Goal: Task Accomplishment & Management: Manage account settings

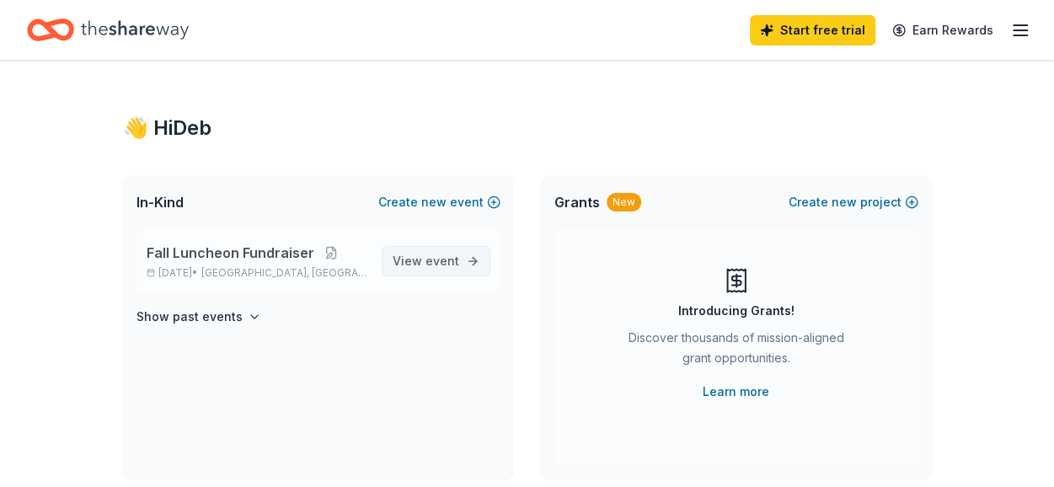
click at [431, 264] on span "event" at bounding box center [442, 261] width 34 height 14
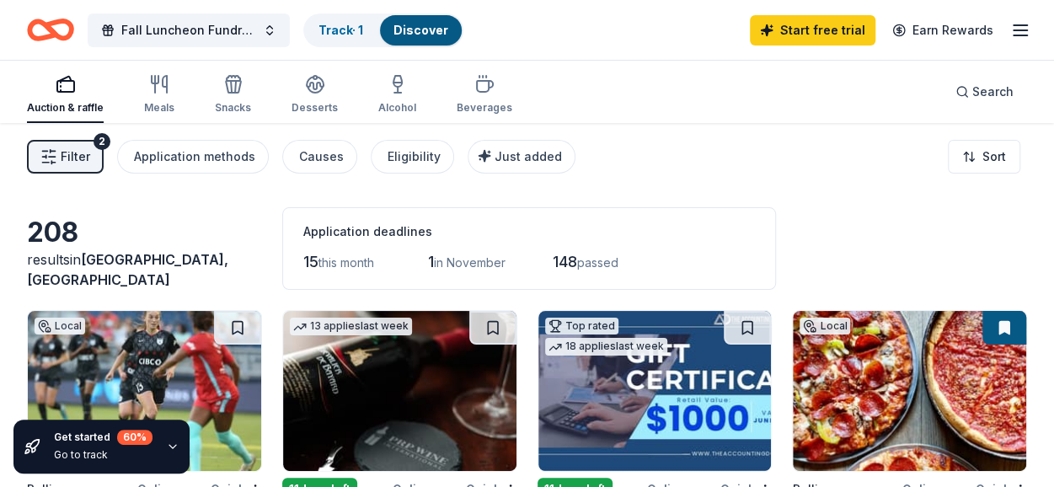
click at [1019, 33] on icon "button" at bounding box center [1020, 30] width 20 height 20
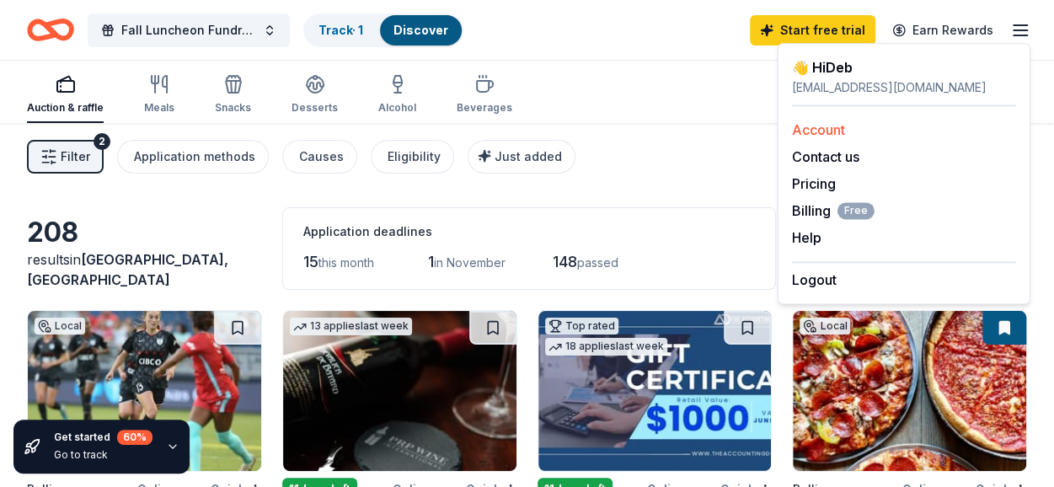
click at [823, 126] on link "Account" at bounding box center [818, 129] width 53 height 17
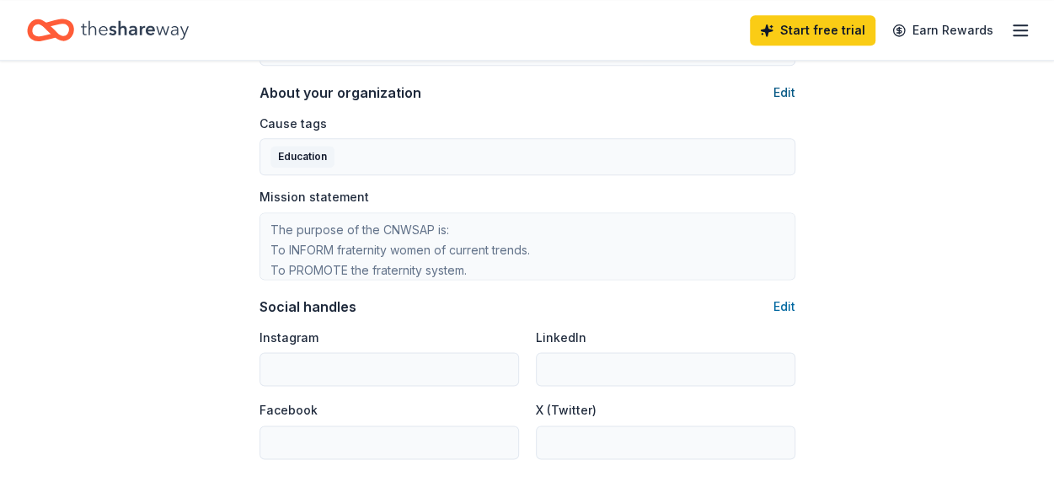
click at [783, 92] on button "Edit" at bounding box center [784, 93] width 22 height 20
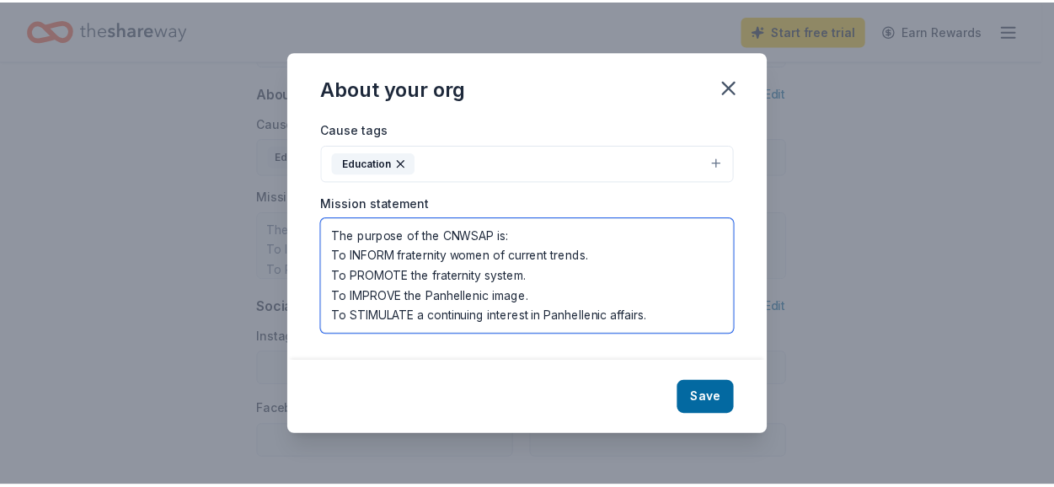
scroll to position [40, 0]
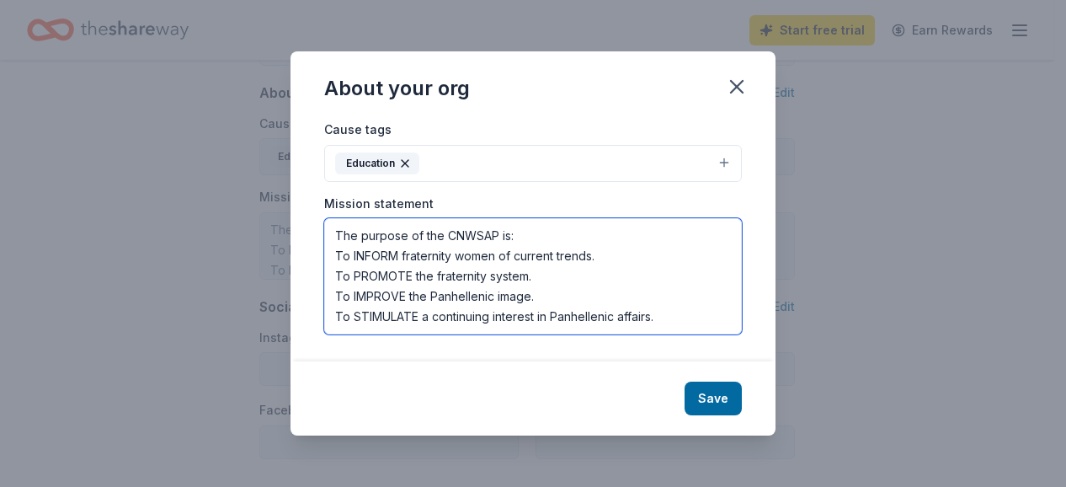
drag, startPoint x: 334, startPoint y: 234, endPoint x: 647, endPoint y: 318, distance: 324.5
click at [647, 318] on textarea "The purpose of the CNWSAP is: To INFORM fraternity women of current trends. To …" at bounding box center [533, 276] width 418 height 116
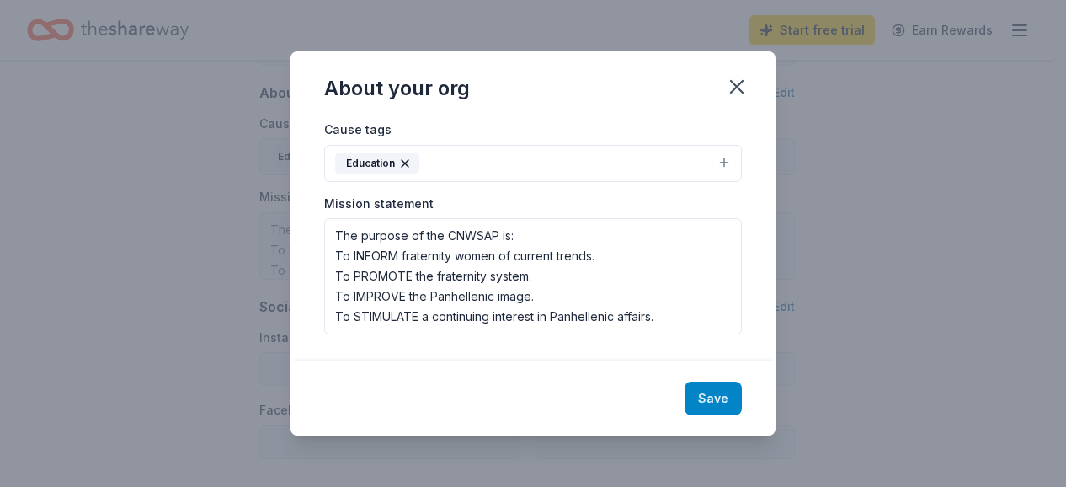
click at [722, 403] on button "Save" at bounding box center [713, 399] width 57 height 34
click at [738, 93] on icon "button" at bounding box center [737, 87] width 24 height 24
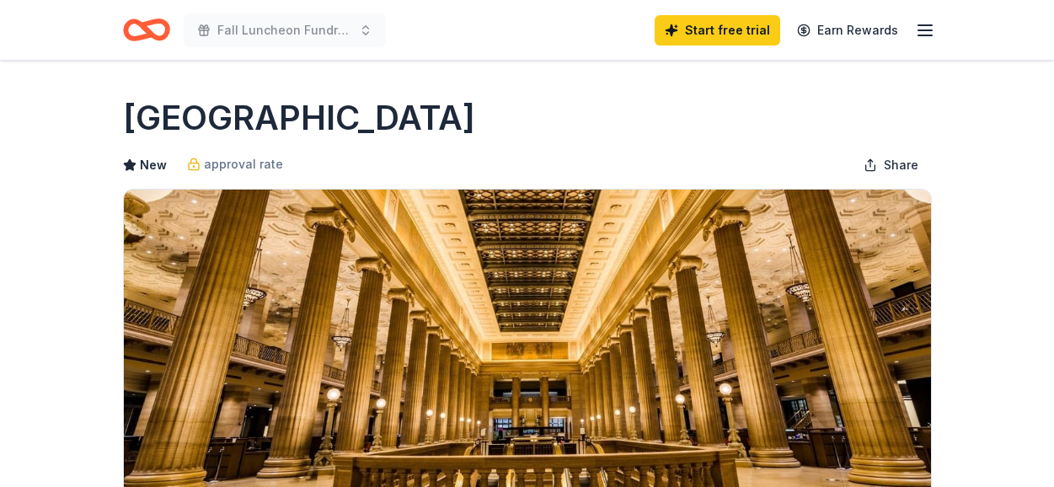
scroll to position [17, 0]
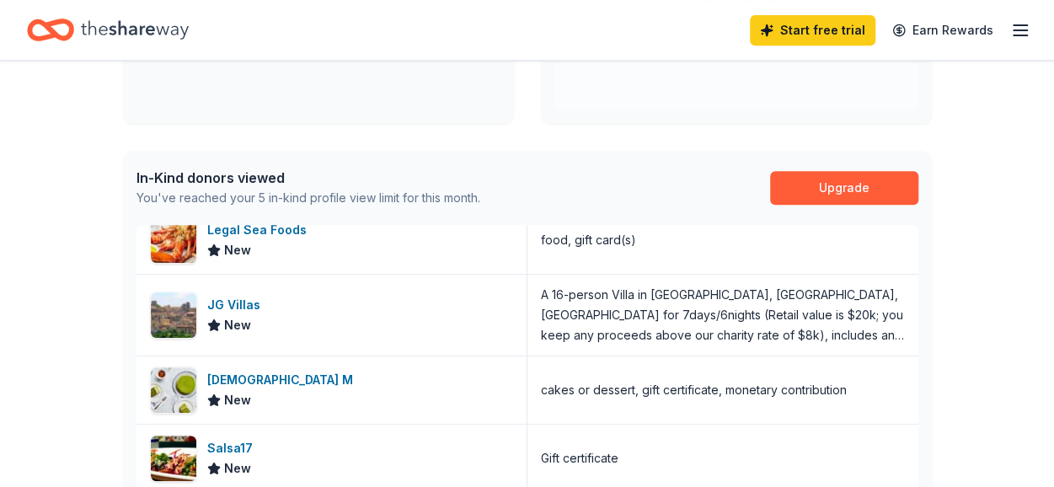
scroll to position [349, 0]
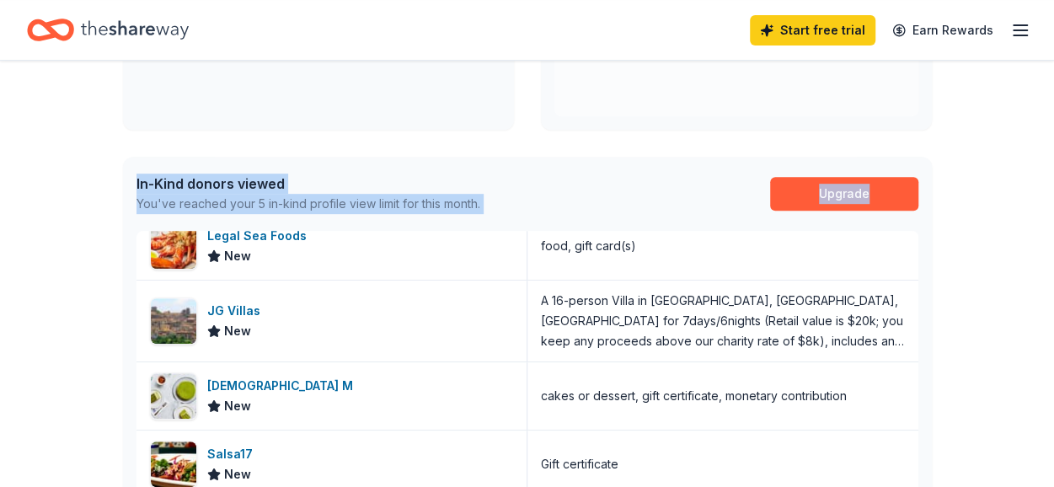
drag, startPoint x: 1029, startPoint y: 188, endPoint x: 1013, endPoint y: 64, distance: 124.8
click at [1013, 64] on div "👋 Hi Deb In-Kind Create new event Fall Luncheon Fundraiser Nov 02, 2025 • Port …" at bounding box center [527, 300] width 1054 height 1176
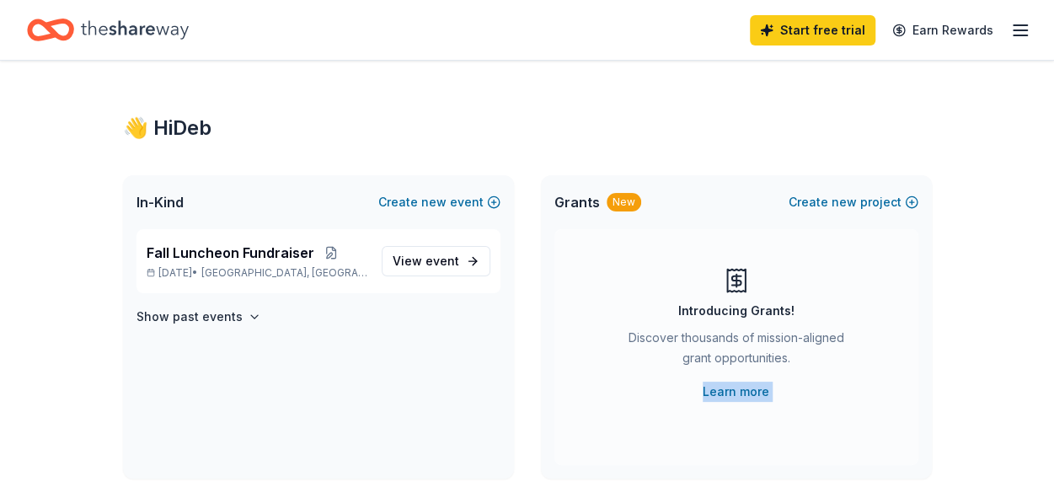
click at [1016, 28] on icon "button" at bounding box center [1020, 30] width 20 height 20
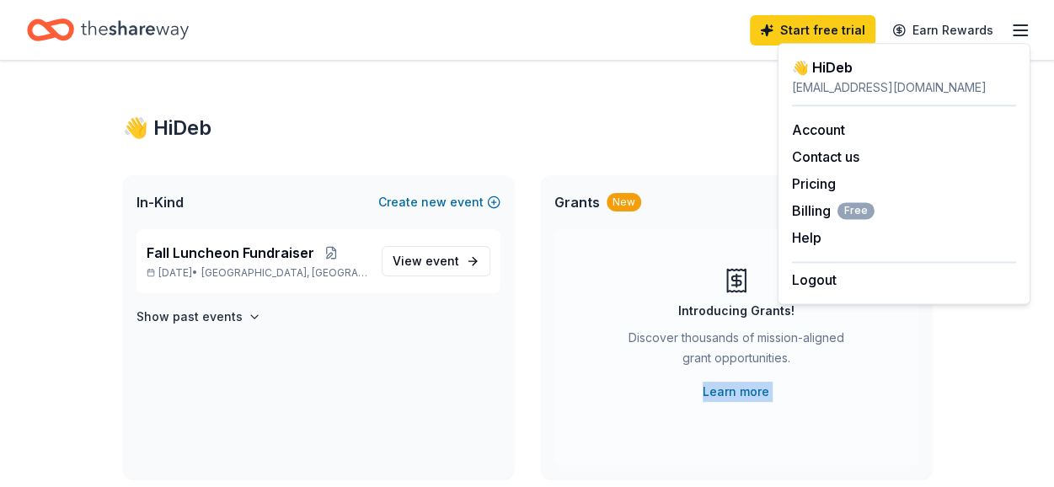
click at [1016, 28] on icon "button" at bounding box center [1020, 30] width 20 height 20
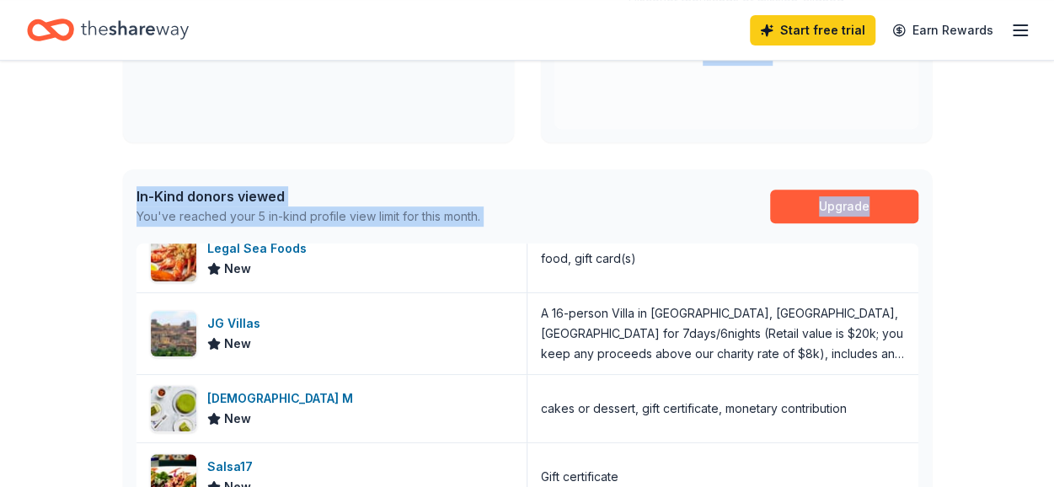
scroll to position [353, 0]
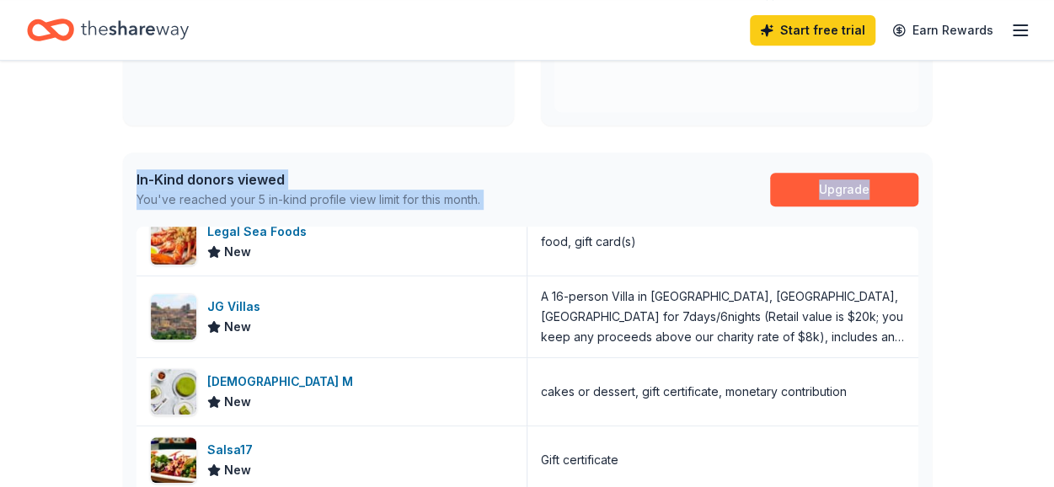
click at [1007, 70] on div "👋 Hi Deb In-Kind Create new event Fall Luncheon Fundraiser Nov 02, 2025 • Port …" at bounding box center [527, 296] width 1054 height 1176
